Goal: Find specific page/section: Find specific page/section

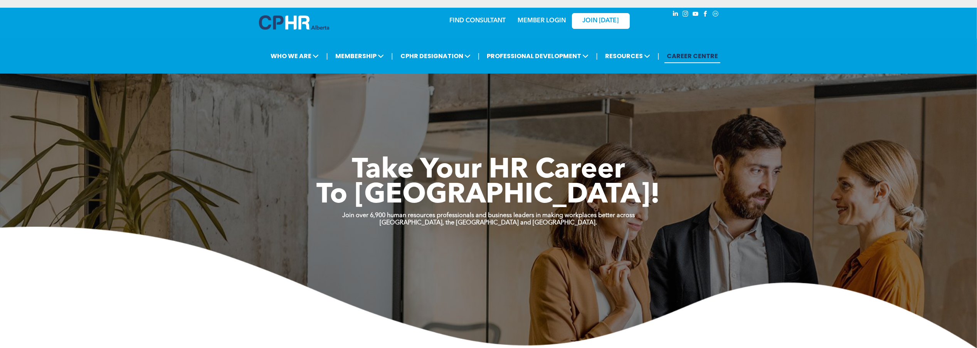
click at [525, 23] on link "MEMBER LOGIN" at bounding box center [542, 21] width 48 height 6
click at [524, 20] on link "MEMBER LOGIN" at bounding box center [542, 21] width 48 height 6
click at [465, 18] on link "FIND CONSULTANT" at bounding box center [478, 21] width 56 height 6
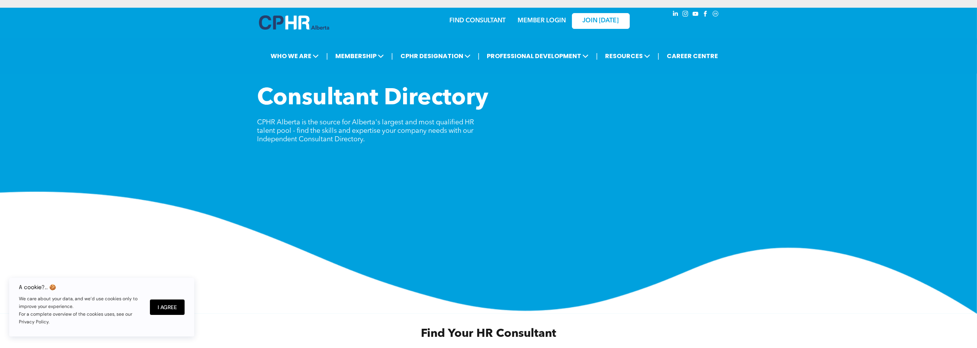
click at [539, 23] on link "MEMBER LOGIN" at bounding box center [542, 21] width 48 height 6
